Goal: Obtain resource: Obtain resource

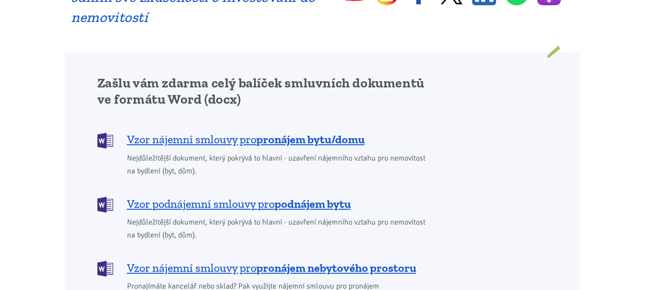
scroll to position [764, 0]
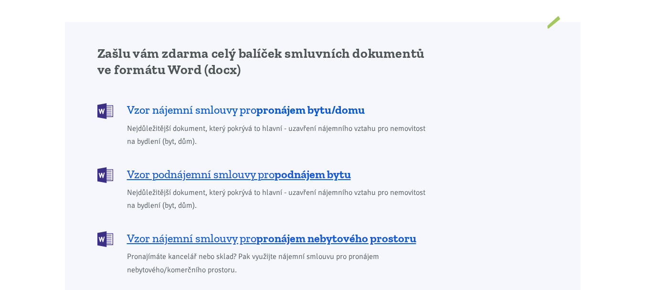
click at [223, 102] on span "Vzor nájemní smlouvy pro pronájem bytu/domu" at bounding box center [246, 109] width 238 height 15
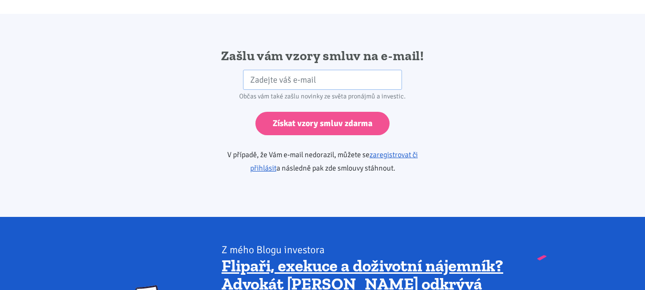
scroll to position [1595, 0]
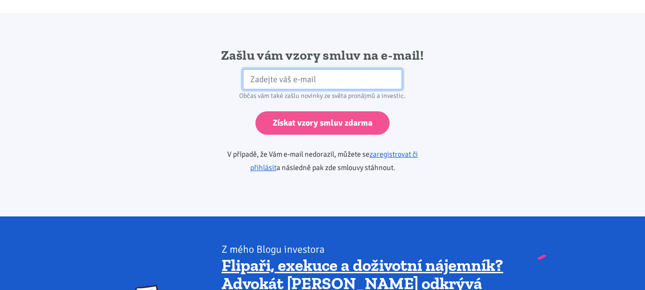
drag, startPoint x: 336, startPoint y: 66, endPoint x: 336, endPoint y: 76, distance: 9.6
click at [336, 69] on input "email" at bounding box center [322, 79] width 159 height 21
type input "zajda.kral@seznam.cz"
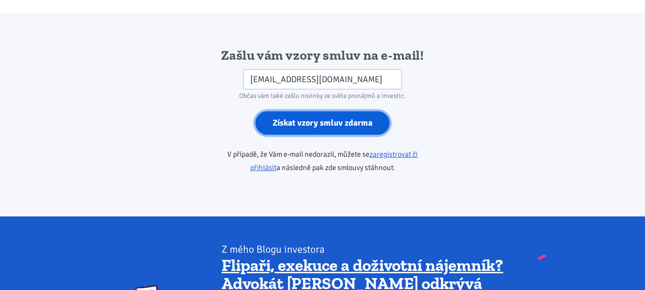
click at [317, 111] on input "Získat vzory smluv zdarma" at bounding box center [322, 122] width 134 height 23
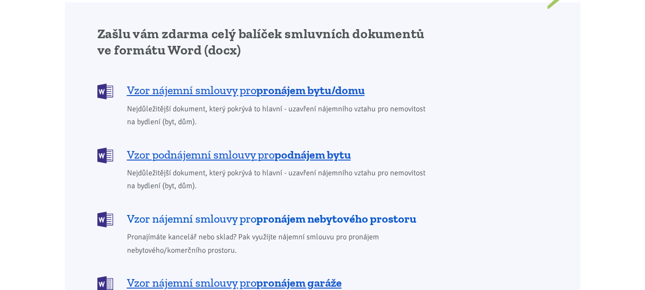
scroll to position [783, 0]
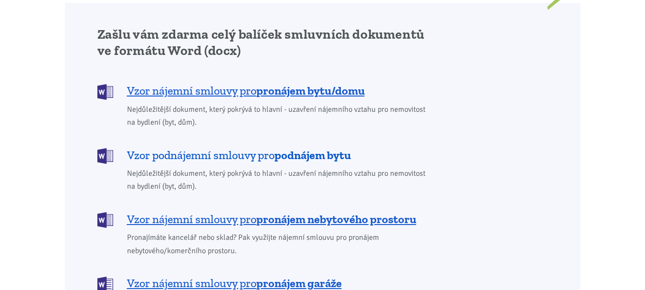
click at [223, 148] on span "Vzor podnájemní smlouvy pro podnájem bytu" at bounding box center [239, 155] width 224 height 15
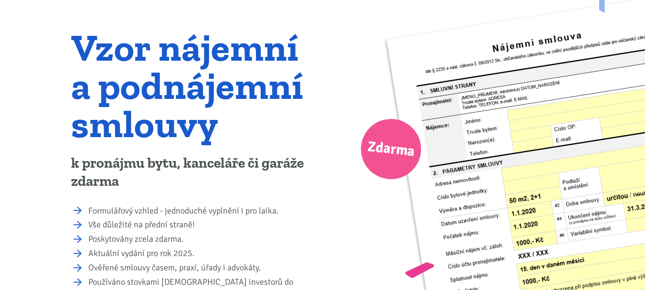
scroll to position [0, 0]
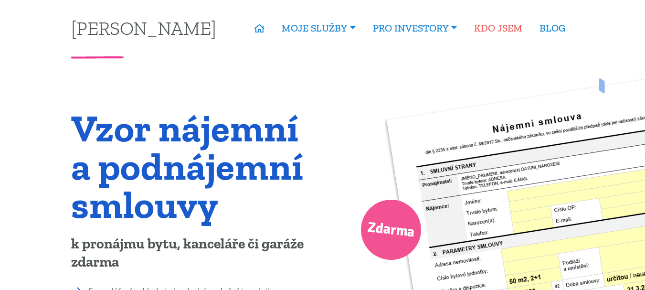
click at [494, 25] on link "KDO JSEM" at bounding box center [498, 28] width 65 height 22
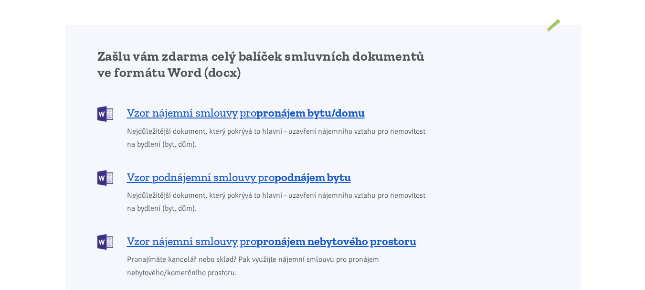
scroll to position [764, 0]
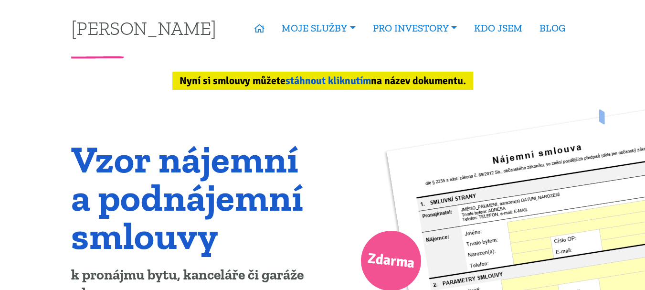
click at [324, 79] on link "stáhnout kliknutím" at bounding box center [328, 80] width 85 height 12
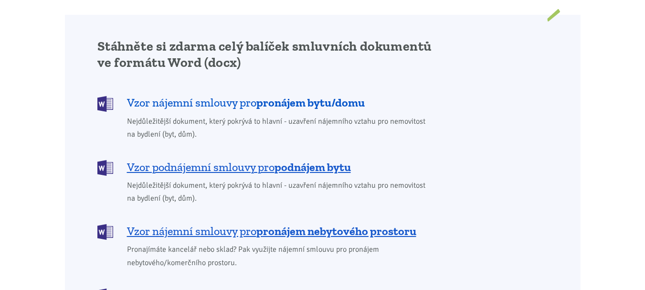
scroll to position [804, 0]
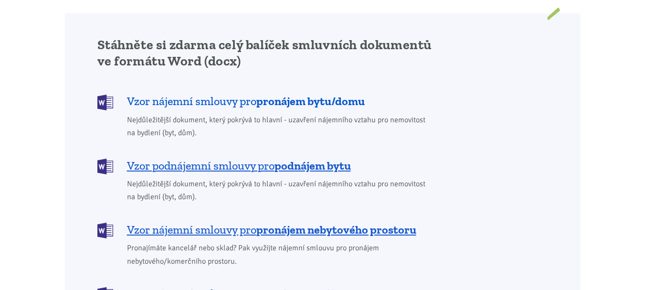
click at [207, 94] on span "Vzor nájemní smlouvy pro pronájem bytu/domu" at bounding box center [246, 101] width 238 height 15
